Goal: Navigation & Orientation: Find specific page/section

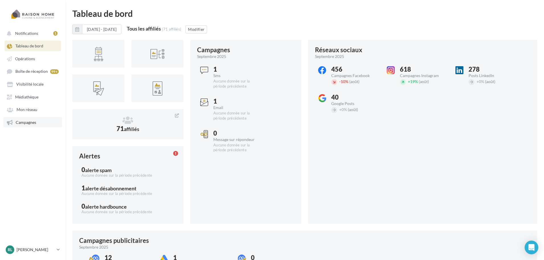
click at [27, 119] on link "Campagnes" at bounding box center [32, 122] width 59 height 10
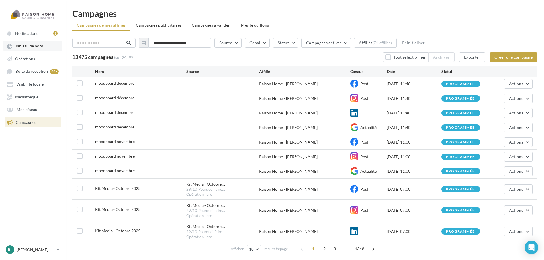
click at [38, 44] on span "Tableau de bord" at bounding box center [29, 46] width 28 height 5
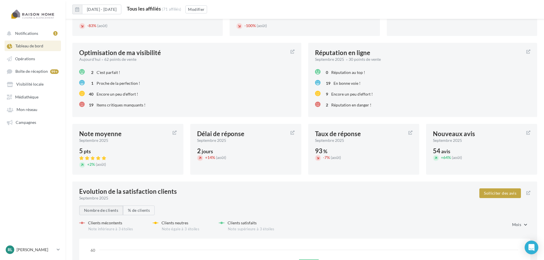
scroll to position [688, 0]
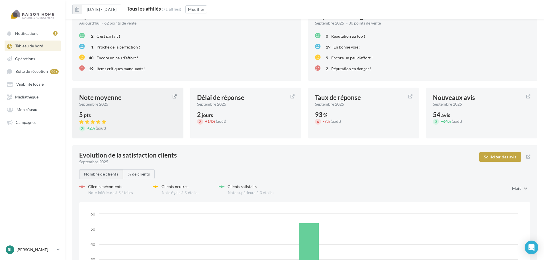
click at [140, 105] on div "septembre 2025" at bounding box center [123, 104] width 89 height 6
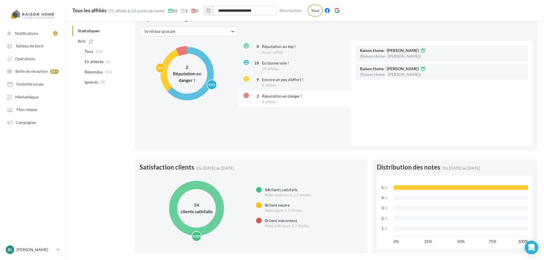
scroll to position [232, 0]
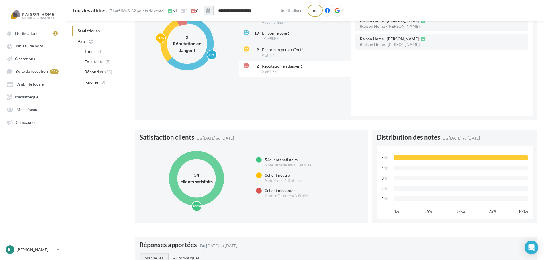
click at [34, 51] on ul "Notifications 1 Tableau de bord Opérations Boîte de réception Campagnes" at bounding box center [32, 78] width 65 height 104
click at [34, 48] on link "Tableau de bord" at bounding box center [32, 45] width 59 height 10
